Goal: Task Accomplishment & Management: Manage account settings

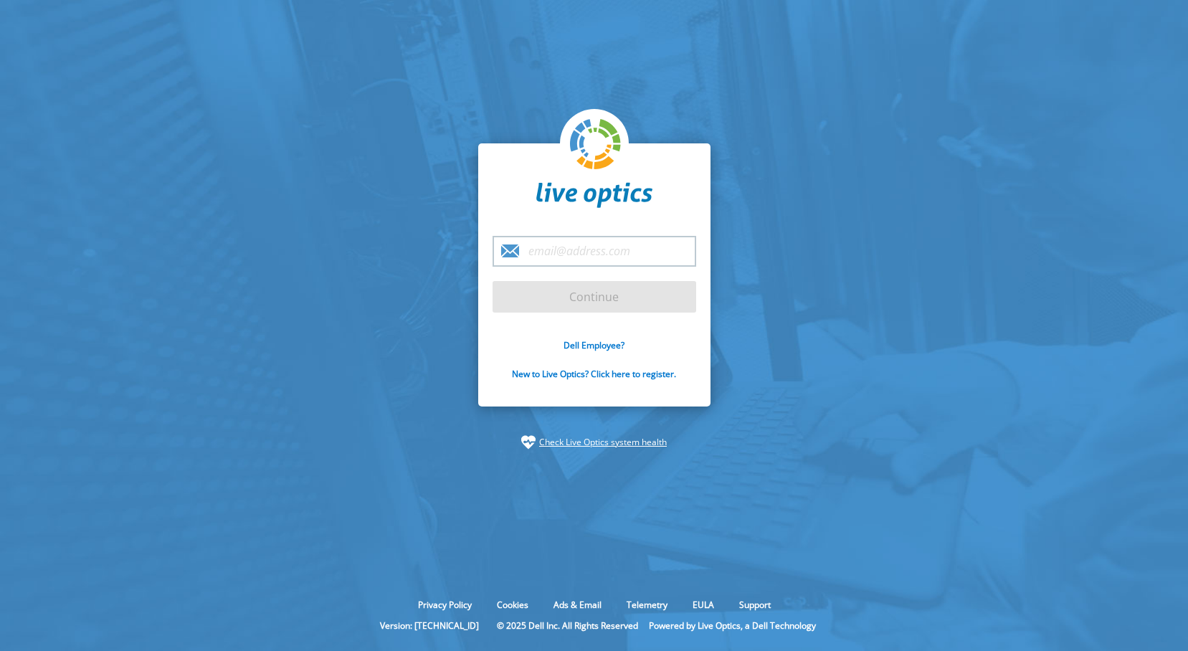
click at [554, 253] on input "email" at bounding box center [595, 251] width 204 height 31
type input "[EMAIL_ADDRESS][DOMAIN_NAME]"
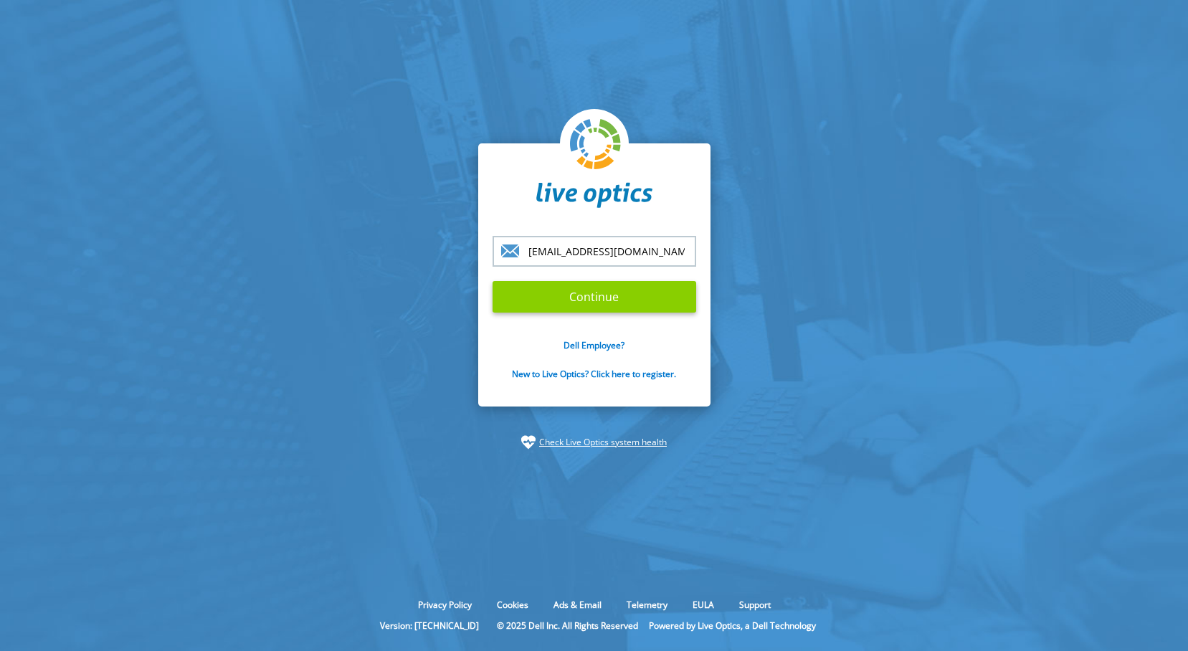
click at [572, 297] on input "Continue" at bounding box center [595, 297] width 204 height 32
click at [523, 288] on input "Continue" at bounding box center [595, 297] width 204 height 32
click at [589, 304] on input "Continue" at bounding box center [595, 297] width 204 height 32
click at [634, 294] on input "Continue" at bounding box center [595, 297] width 204 height 32
click at [668, 297] on input "Continue" at bounding box center [595, 297] width 204 height 32
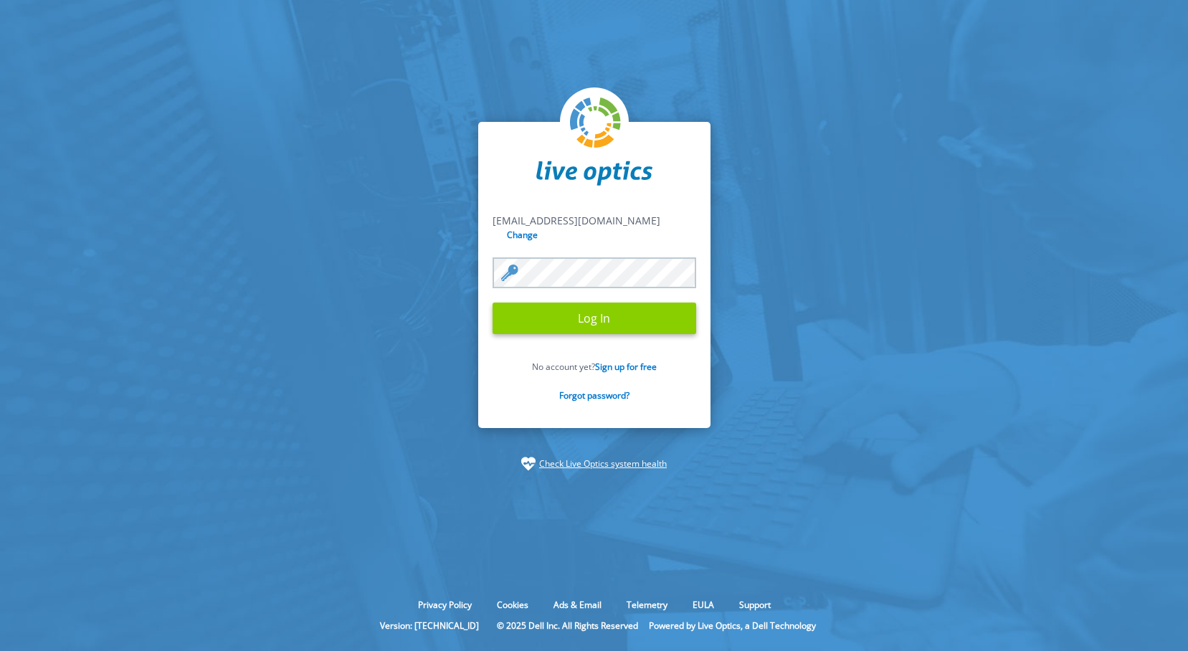
click at [559, 311] on input "Log In" at bounding box center [595, 319] width 204 height 32
click at [506, 312] on input "Log In" at bounding box center [595, 319] width 204 height 32
click at [668, 318] on input "Log In" at bounding box center [595, 319] width 204 height 32
click at [688, 310] on input "Log In" at bounding box center [595, 319] width 204 height 32
click at [588, 308] on input "Log In" at bounding box center [595, 319] width 204 height 32
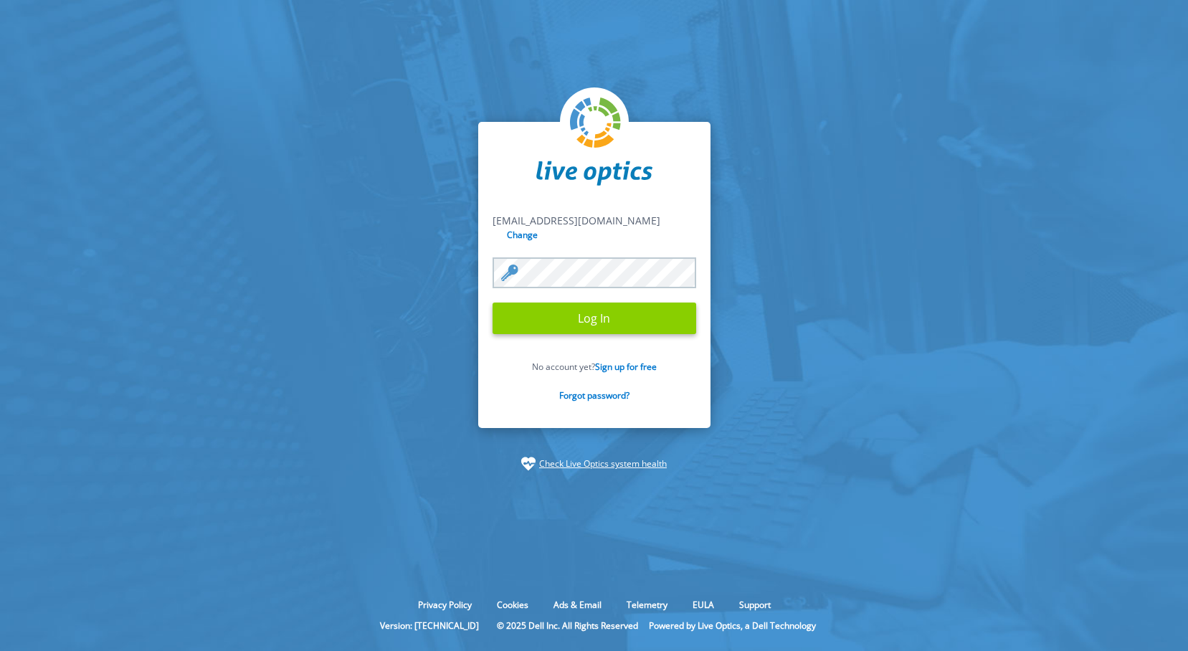
click at [604, 310] on input "Log In" at bounding box center [595, 319] width 204 height 32
drag, startPoint x: 606, startPoint y: 318, endPoint x: 616, endPoint y: 319, distance: 10.1
click at [607, 318] on input "Log In" at bounding box center [595, 319] width 204 height 32
drag, startPoint x: 658, startPoint y: 318, endPoint x: 738, endPoint y: 311, distance: 79.9
click at [660, 318] on input "Log In" at bounding box center [595, 319] width 204 height 32
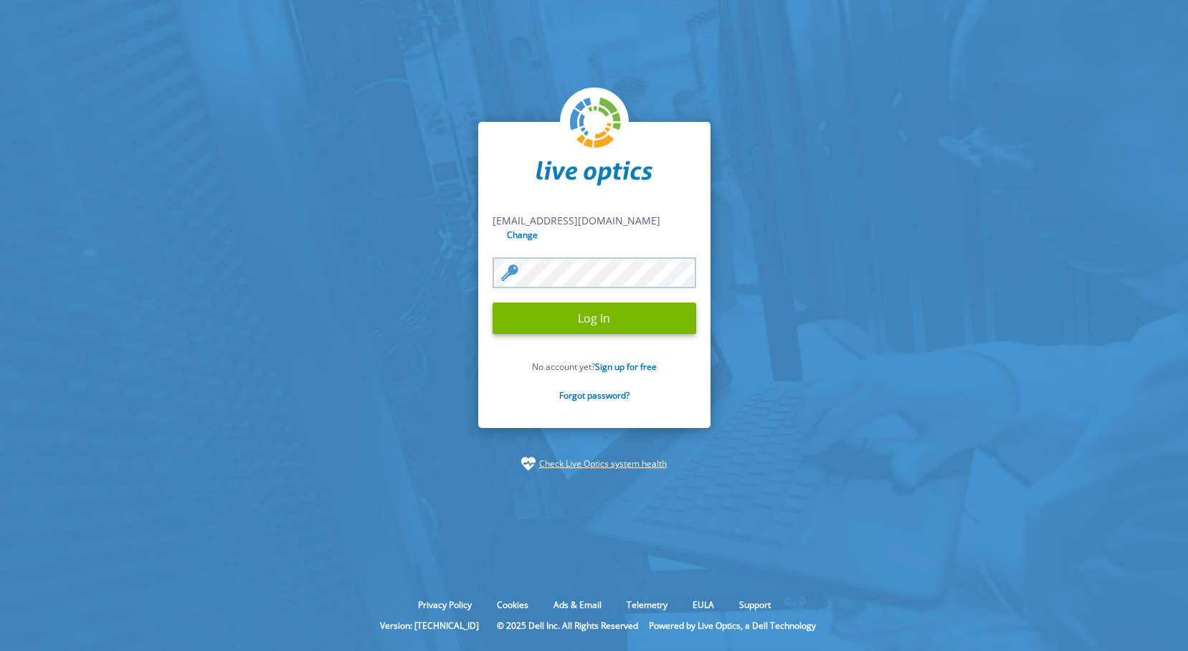
click at [737, 308] on section "[EMAIL_ADDRESS][DOMAIN_NAME] [EMAIL_ADDRESS][DOMAIN_NAME] Change Log In No acco…" at bounding box center [594, 296] width 1188 height 593
click at [684, 310] on input "Log In" at bounding box center [595, 319] width 204 height 32
click at [508, 313] on form "[EMAIL_ADDRESS][DOMAIN_NAME] [EMAIL_ADDRESS][DOMAIN_NAME] Change Log In No acco…" at bounding box center [595, 316] width 204 height 204
